Goal: Task Accomplishment & Management: Manage account settings

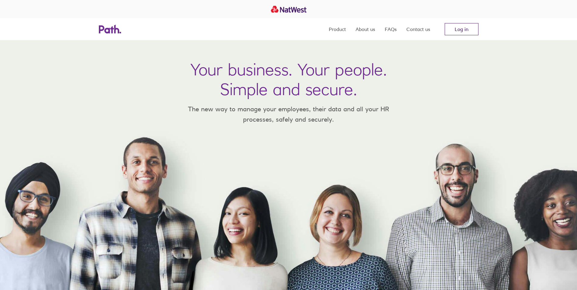
click at [449, 33] on link "Log in" at bounding box center [461, 29] width 34 height 12
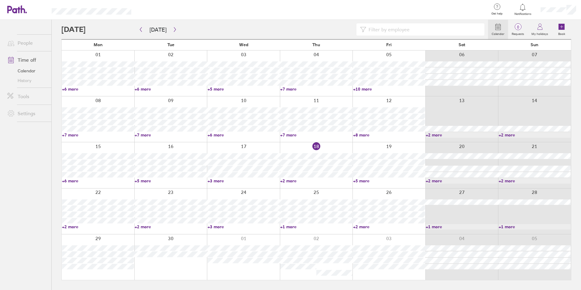
click at [219, 181] on link "+3 more" at bounding box center [244, 180] width 72 height 5
click at [147, 179] on link "+5 more" at bounding box center [171, 180] width 72 height 5
click at [143, 181] on link "+5 more" at bounding box center [171, 180] width 72 height 5
click at [282, 181] on link "+2 more" at bounding box center [316, 180] width 72 height 5
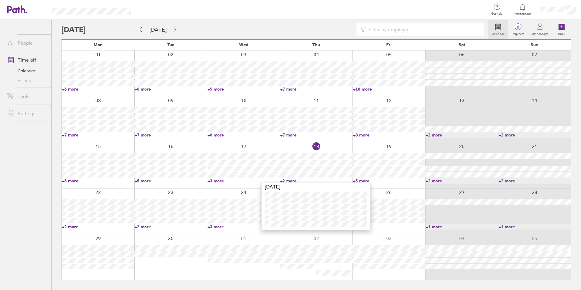
click at [77, 182] on link "+6 more" at bounding box center [98, 180] width 72 height 5
